Goal: Find specific page/section: Find specific page/section

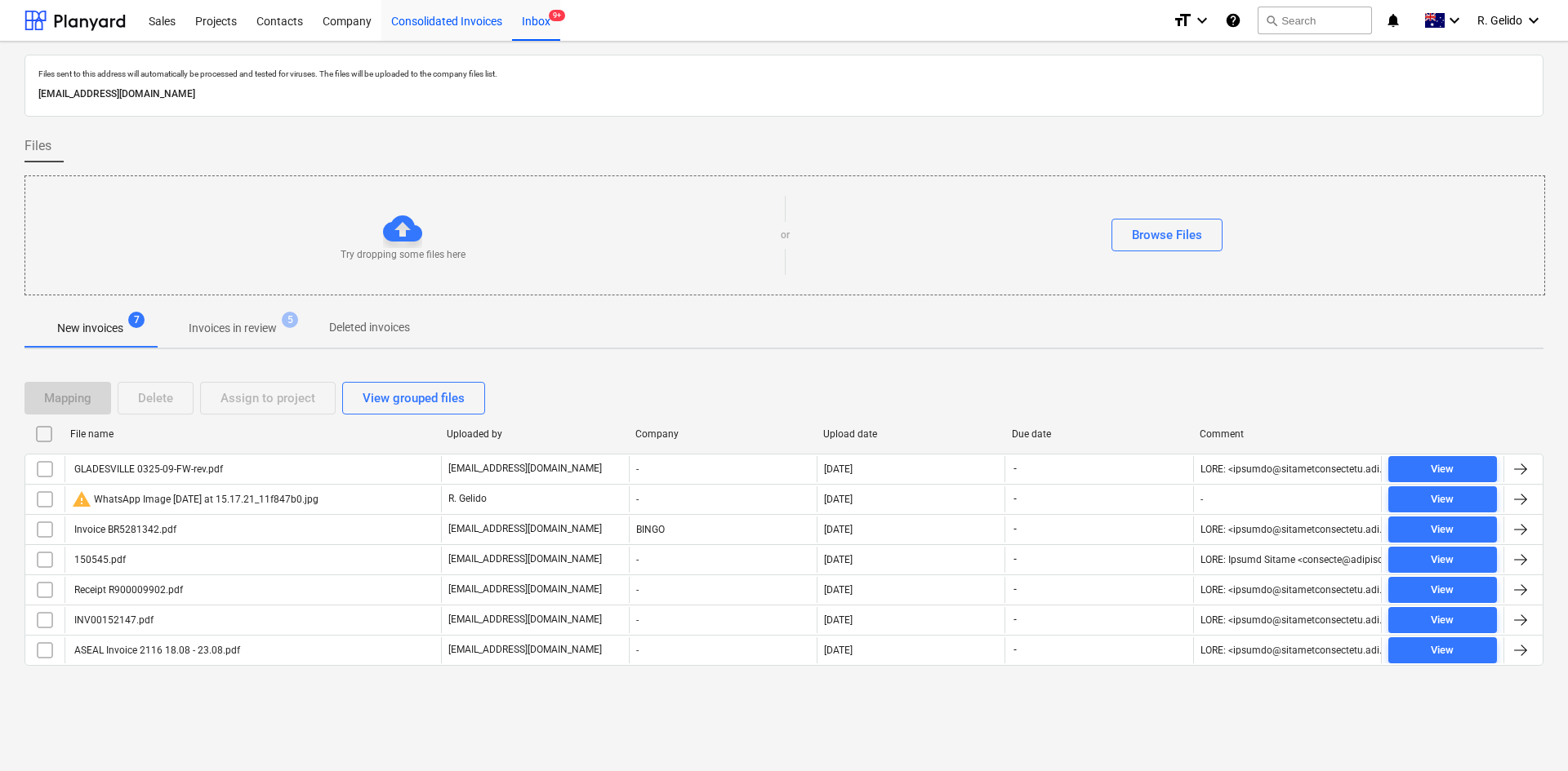
click at [438, 21] on div "Consolidated Invoices" at bounding box center [447, 20] width 131 height 42
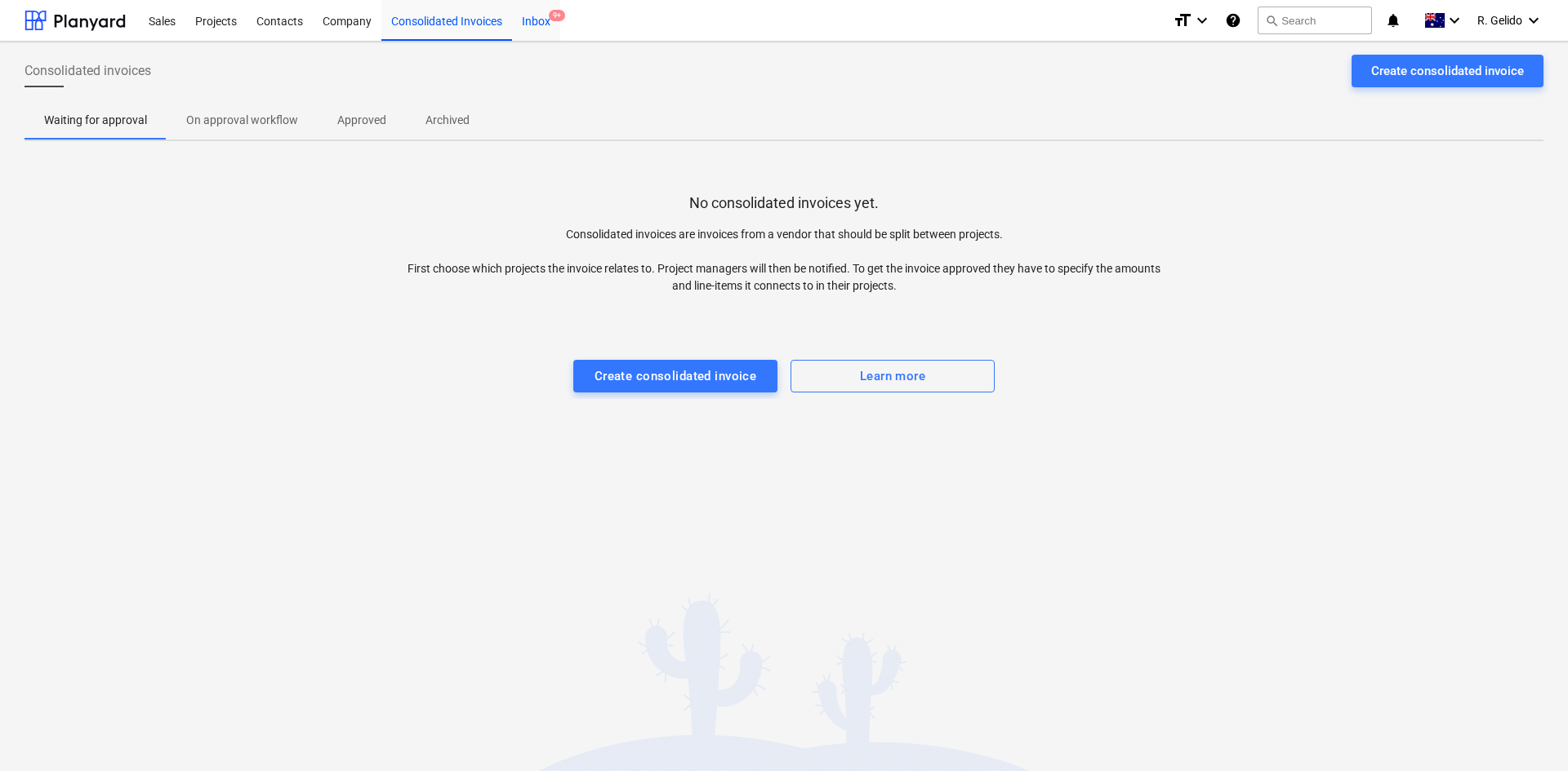
click at [535, 23] on div "Inbox 9+" at bounding box center [536, 20] width 49 height 42
